Goal: Task Accomplishment & Management: Complete application form

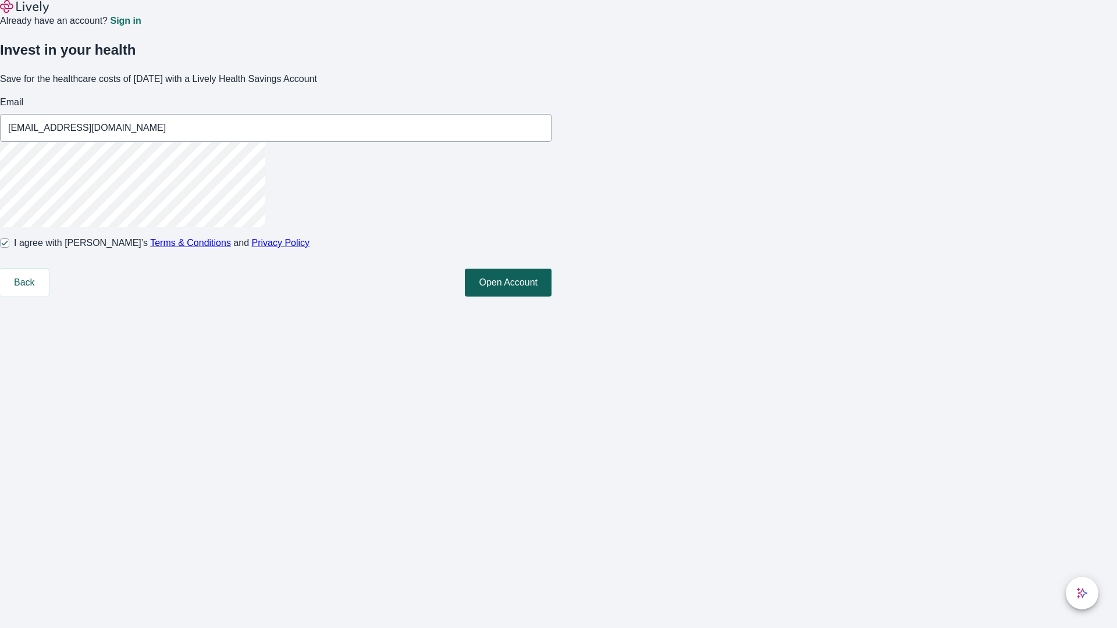
click at [551, 297] on button "Open Account" at bounding box center [508, 283] width 87 height 28
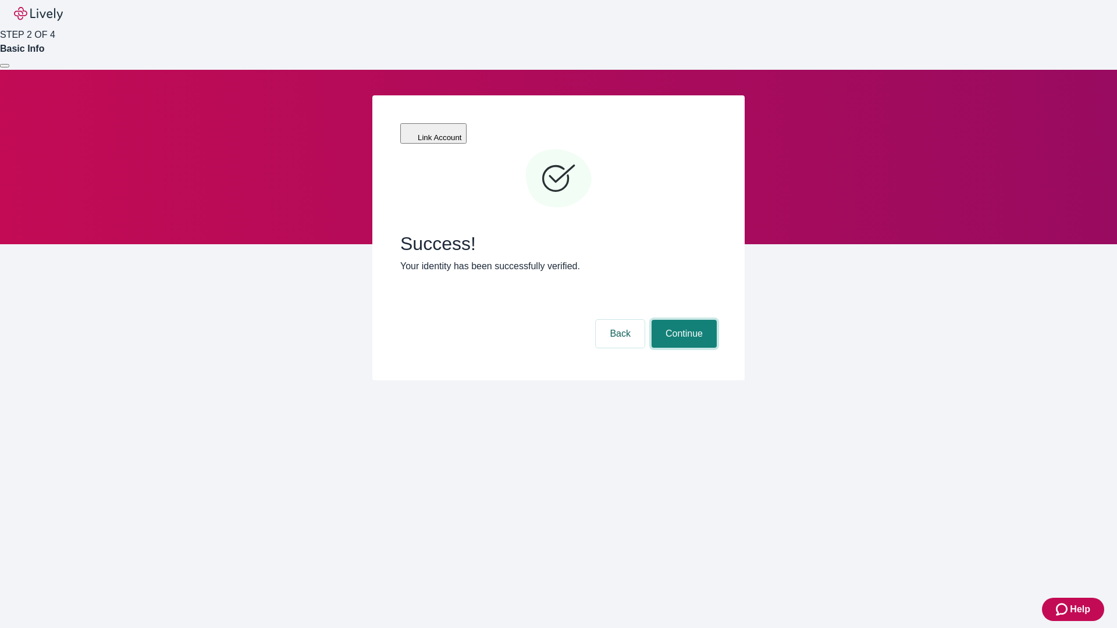
click at [682, 320] on button "Continue" at bounding box center [684, 334] width 65 height 28
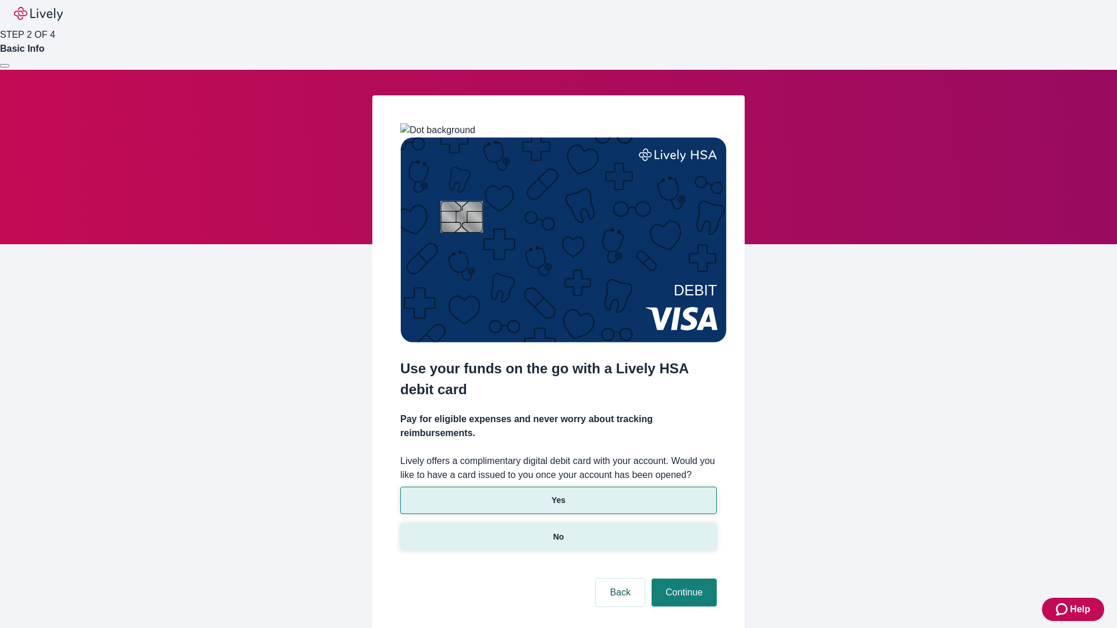
click at [558, 531] on p "No" at bounding box center [558, 537] width 11 height 12
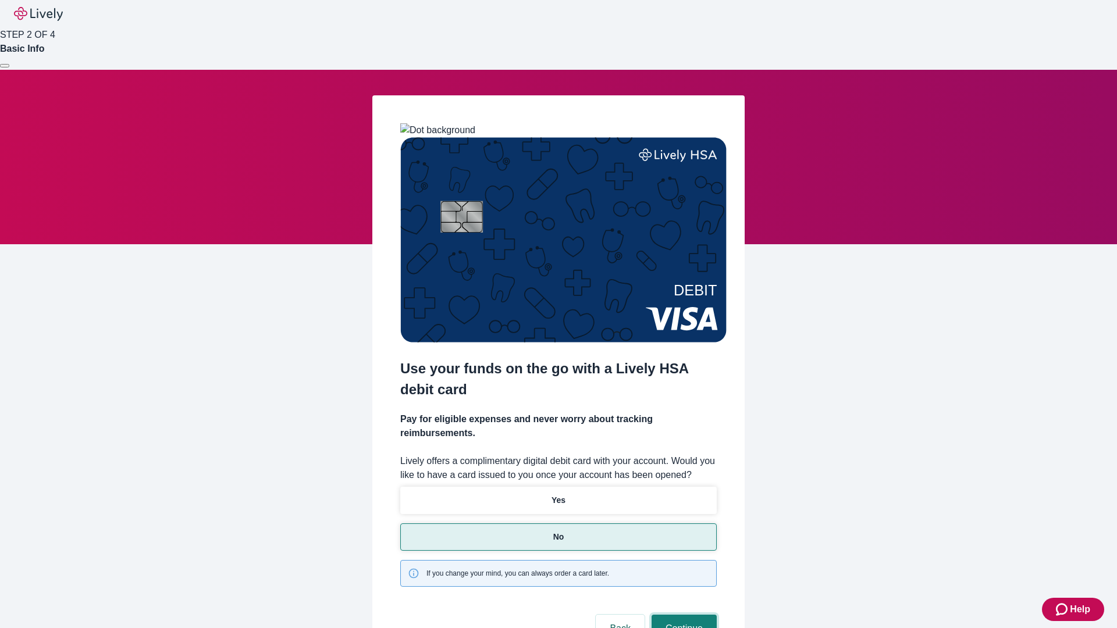
click at [682, 615] on button "Continue" at bounding box center [684, 629] width 65 height 28
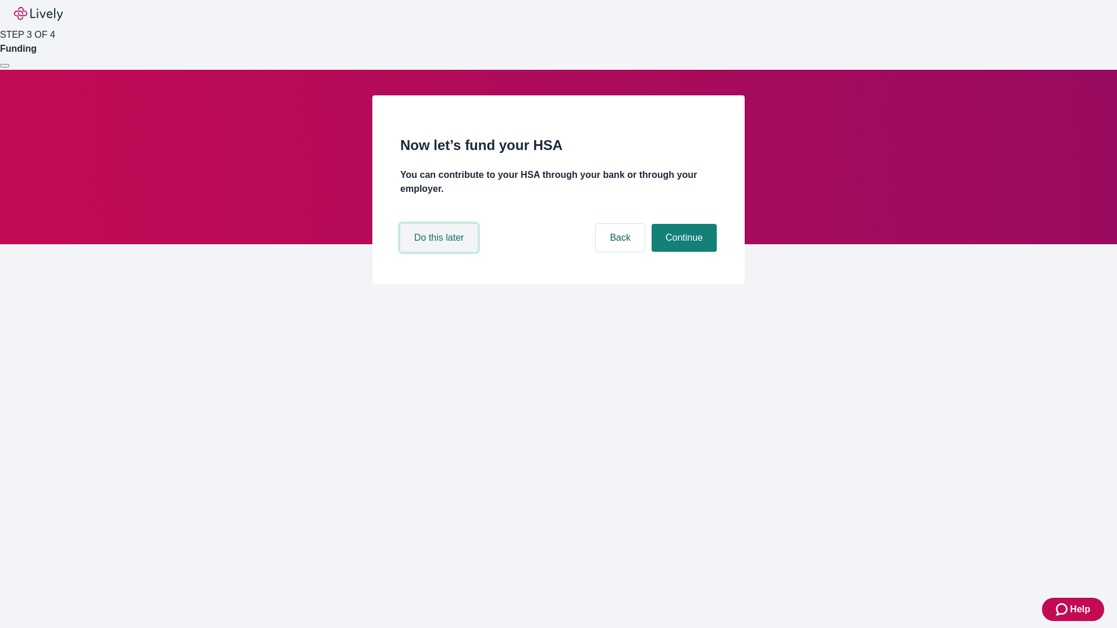
click at [440, 252] on button "Do this later" at bounding box center [438, 238] width 77 height 28
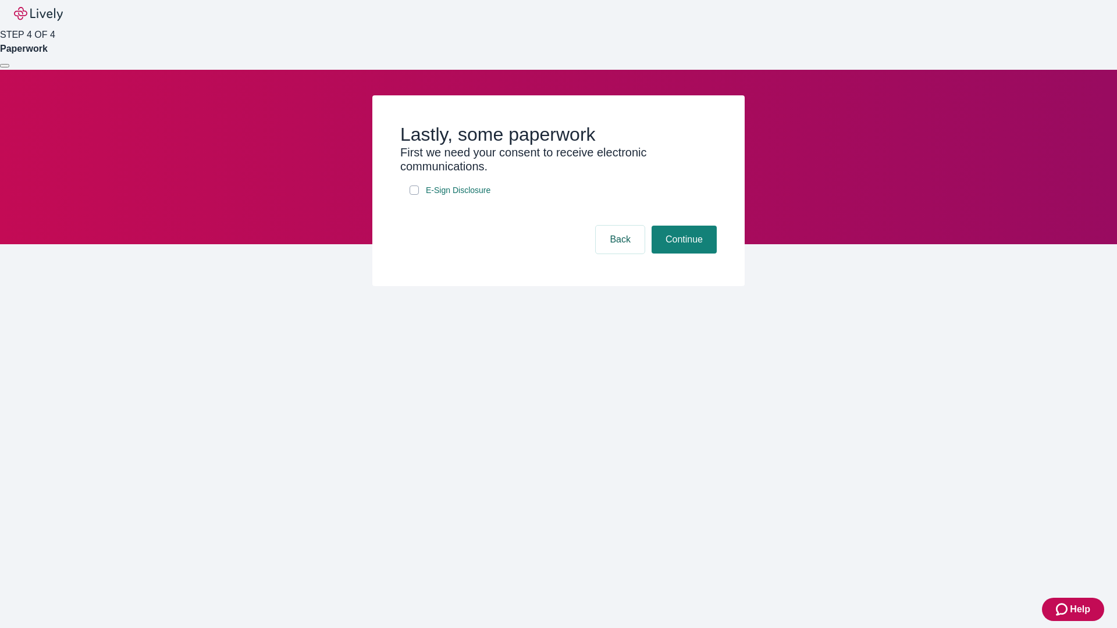
click at [414, 195] on input "E-Sign Disclosure" at bounding box center [414, 190] width 9 height 9
checkbox input "true"
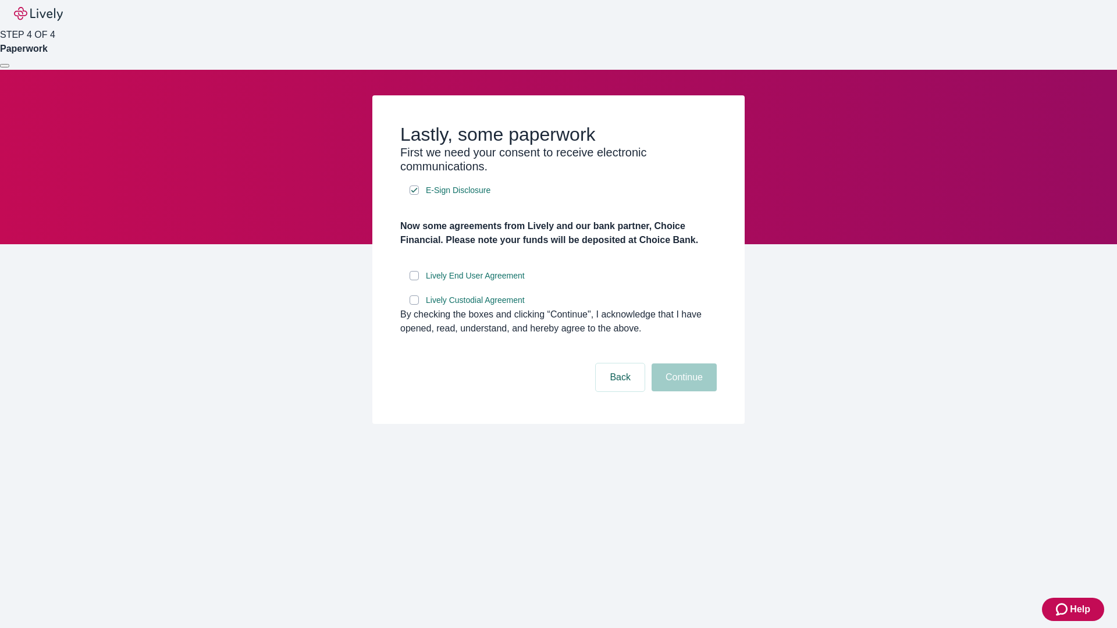
click at [414, 280] on input "Lively End User Agreement" at bounding box center [414, 275] width 9 height 9
checkbox input "true"
click at [414, 305] on input "Lively Custodial Agreement" at bounding box center [414, 300] width 9 height 9
checkbox input "true"
click at [682, 392] on button "Continue" at bounding box center [684, 378] width 65 height 28
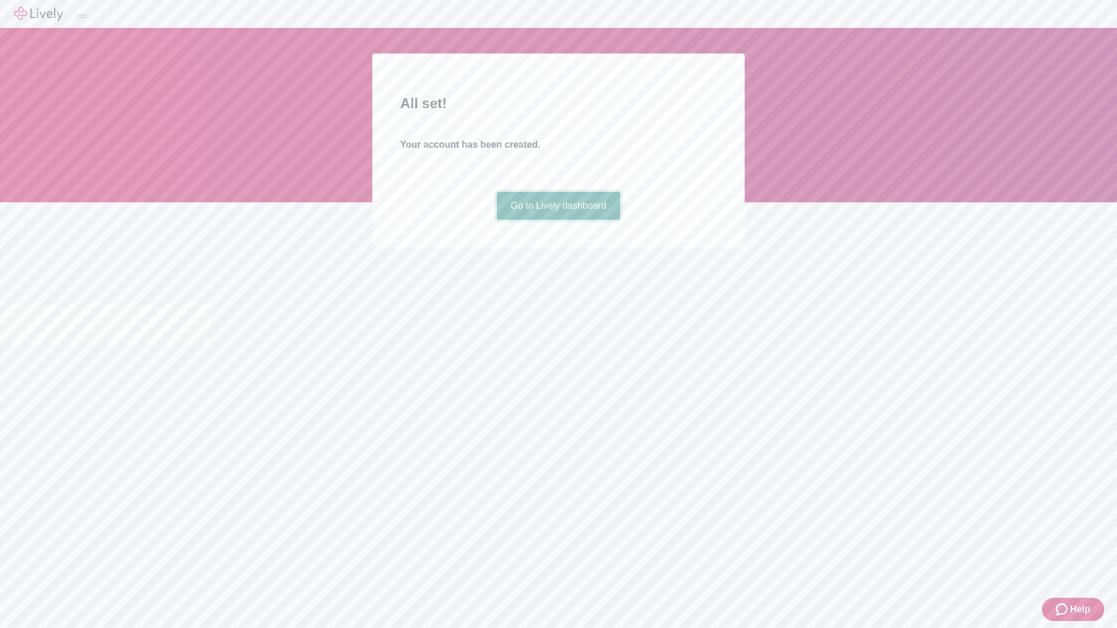
click at [558, 220] on link "Go to Lively dashboard" at bounding box center [559, 206] width 124 height 28
